Goal: Task Accomplishment & Management: Manage account settings

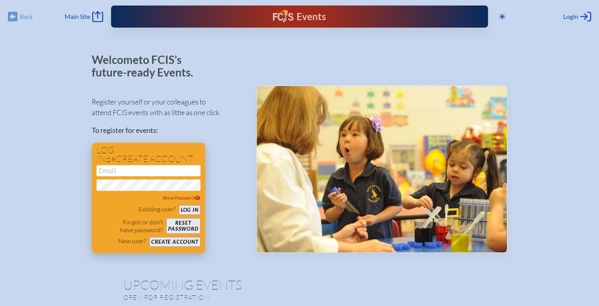
click at [128, 175] on input "email" at bounding box center [148, 170] width 104 height 11
type input "[EMAIL_ADDRESS][DOMAIN_NAME]"
type button "login"
click at [186, 209] on button "Log in" at bounding box center [190, 210] width 22 height 10
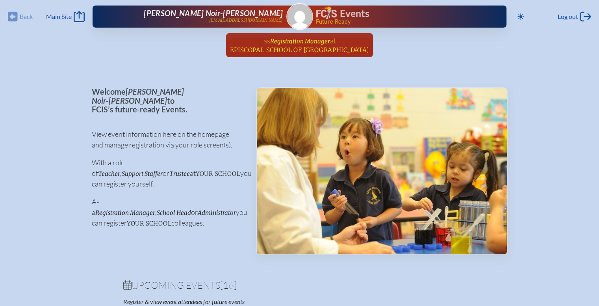
click at [295, 47] on span "Episcopal School of [GEOGRAPHIC_DATA]" at bounding box center [299, 49] width 139 height 7
